Goal: Task Accomplishment & Management: Use online tool/utility

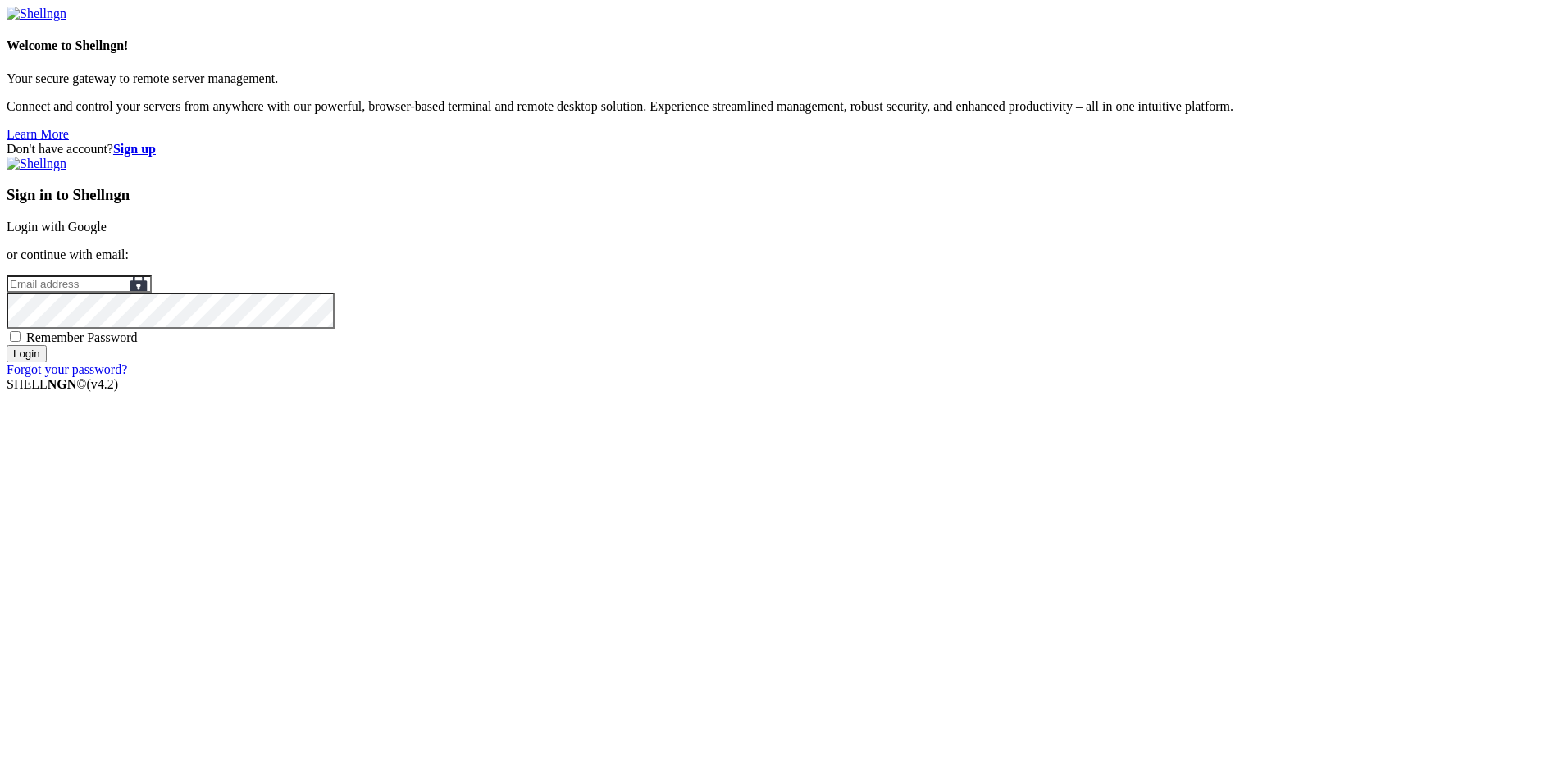
click at [106, 234] on link "Login with Google" at bounding box center [57, 226] width 100 height 14
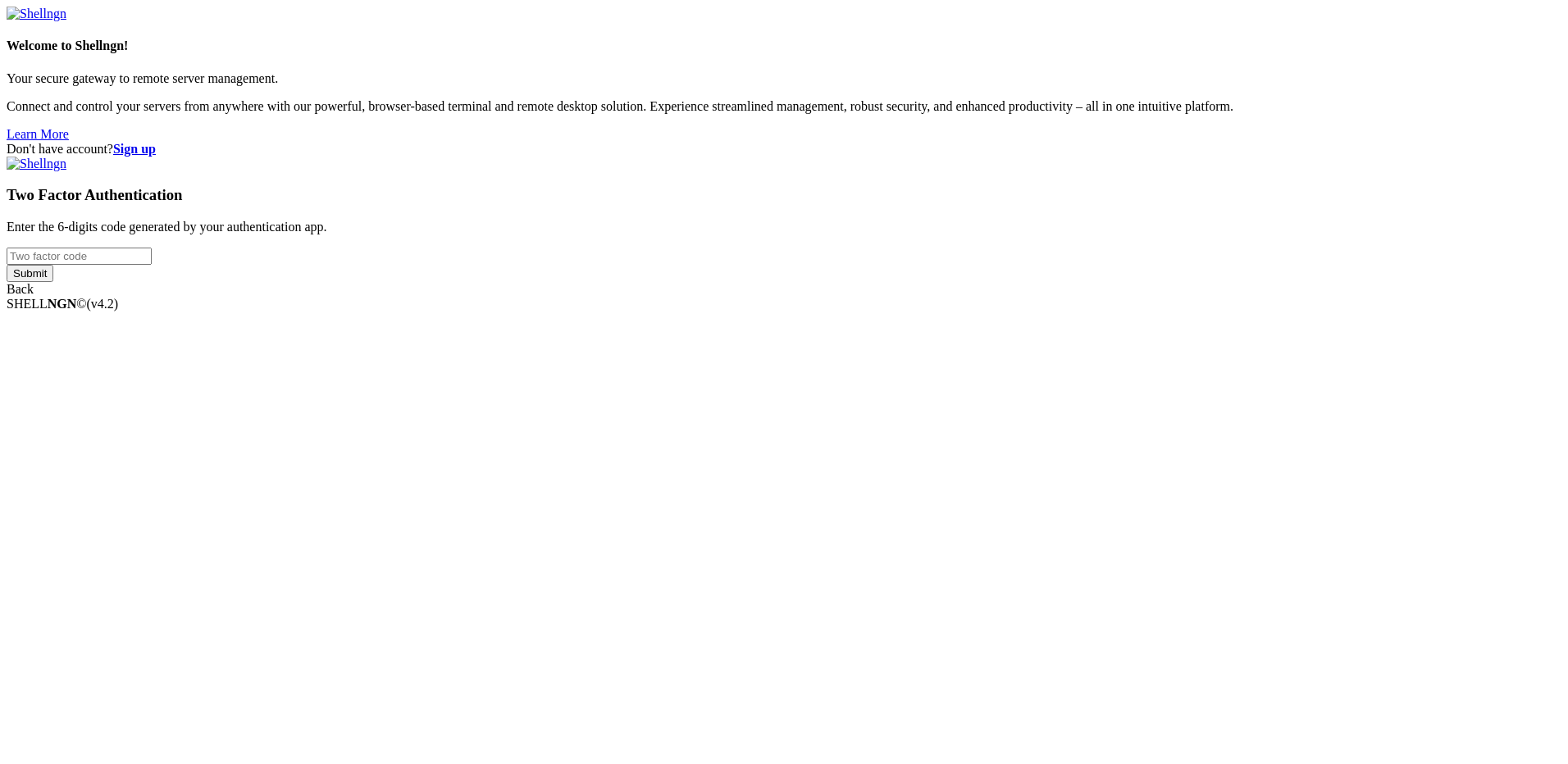
click at [1082, 297] on div "Two Factor Authentication Enter the 6-digits code generated by your authenticat…" at bounding box center [784, 227] width 1554 height 140
click at [152, 265] on input "number" at bounding box center [79, 256] width 145 height 17
type input "230982"
click at [7, 265] on input "Submit" at bounding box center [30, 274] width 46 height 17
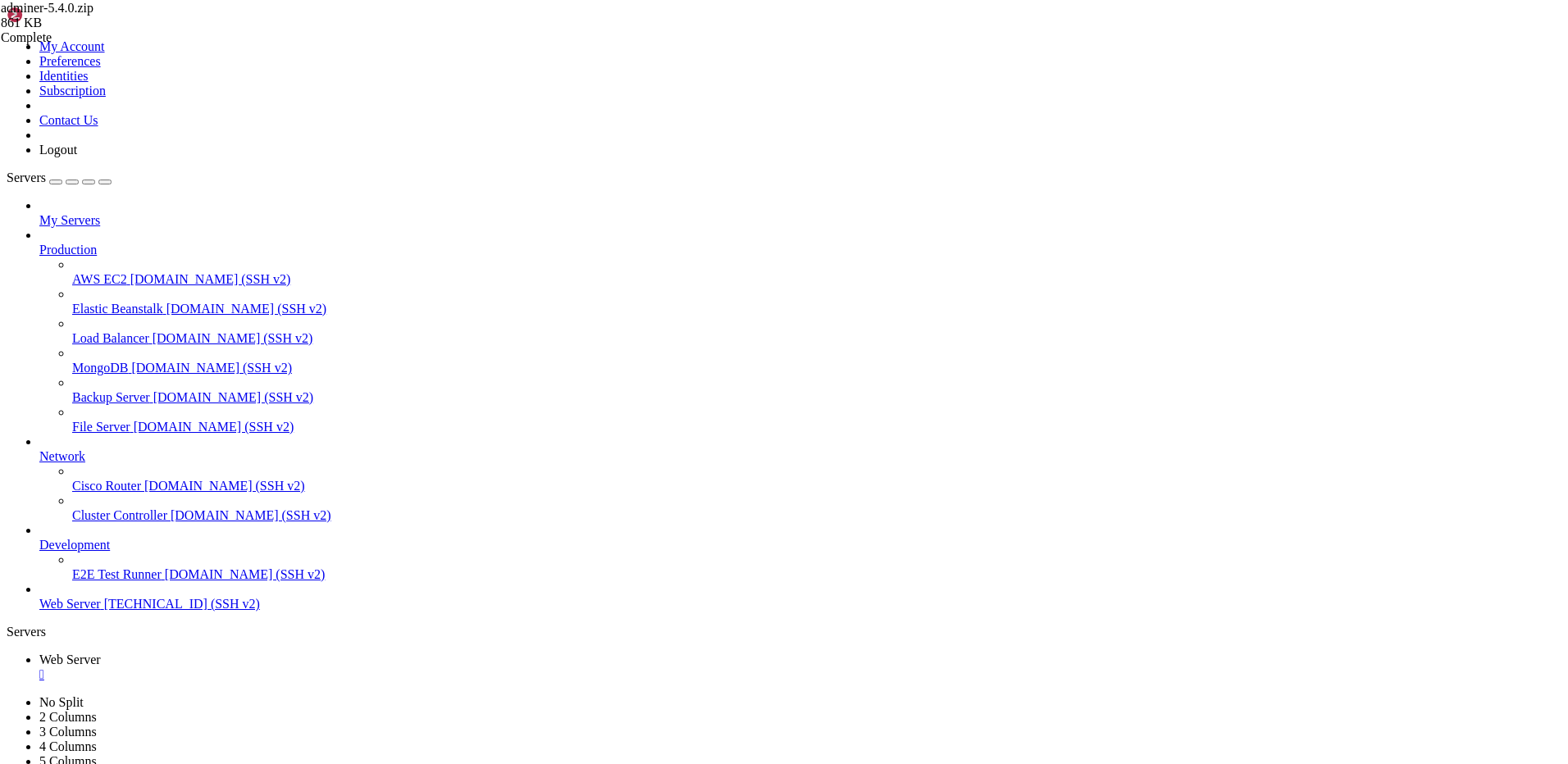
drag, startPoint x: 252, startPoint y: 54, endPoint x: 343, endPoint y: 54, distance: 91.0
type input "/etc/awstats-8.0"
